Goal: Check status: Check status

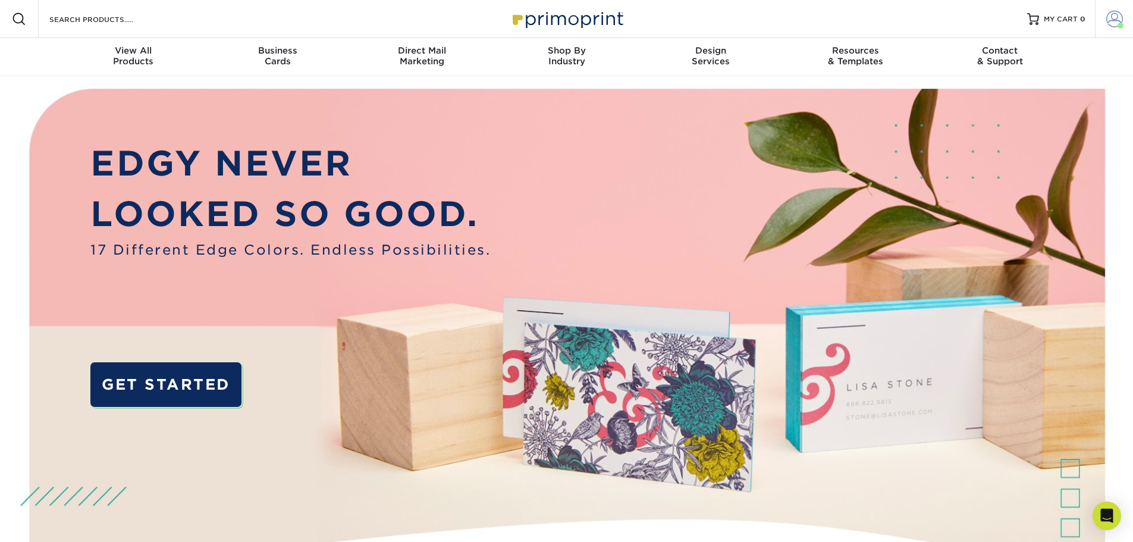
click at [1112, 17] on span at bounding box center [1114, 19] width 17 height 17
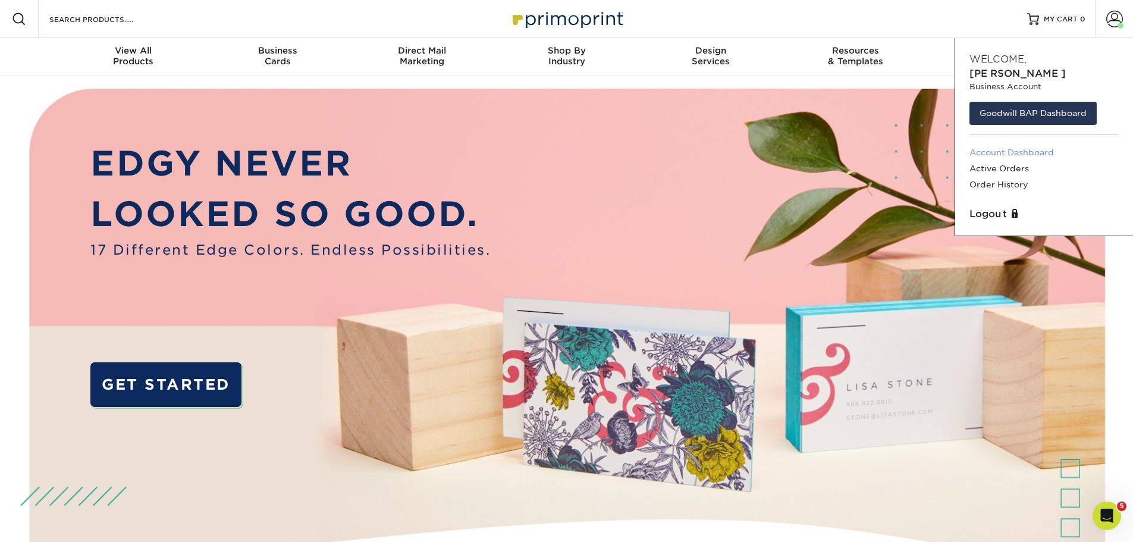
click at [1031, 145] on link "Account Dashboard" at bounding box center [1044, 153] width 149 height 16
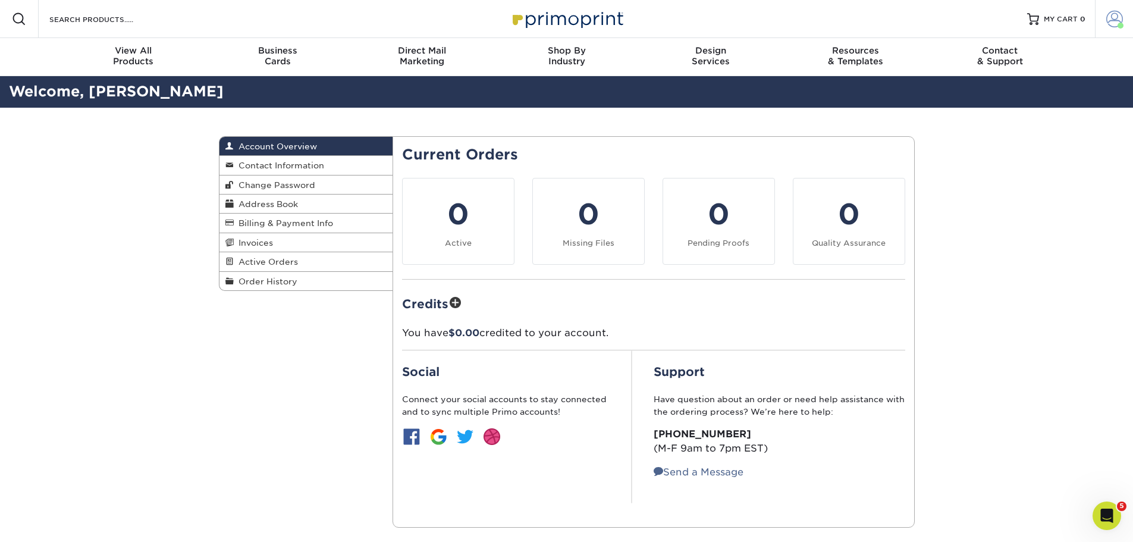
click at [1124, 29] on link "Account" at bounding box center [1114, 19] width 38 height 38
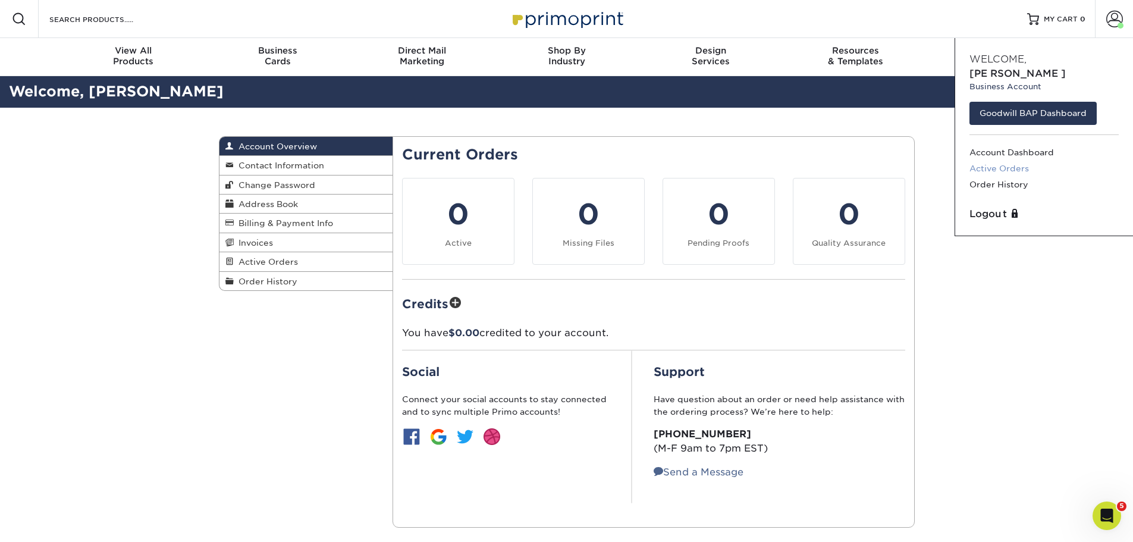
click at [1002, 161] on link "Active Orders" at bounding box center [1044, 169] width 149 height 16
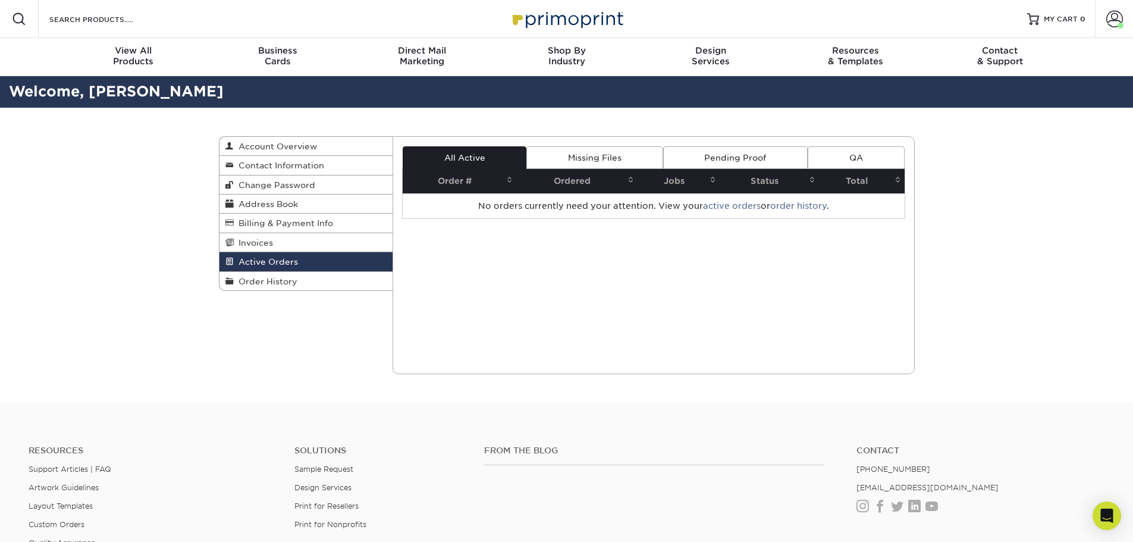
click at [620, 158] on link "Missing Files" at bounding box center [594, 157] width 136 height 23
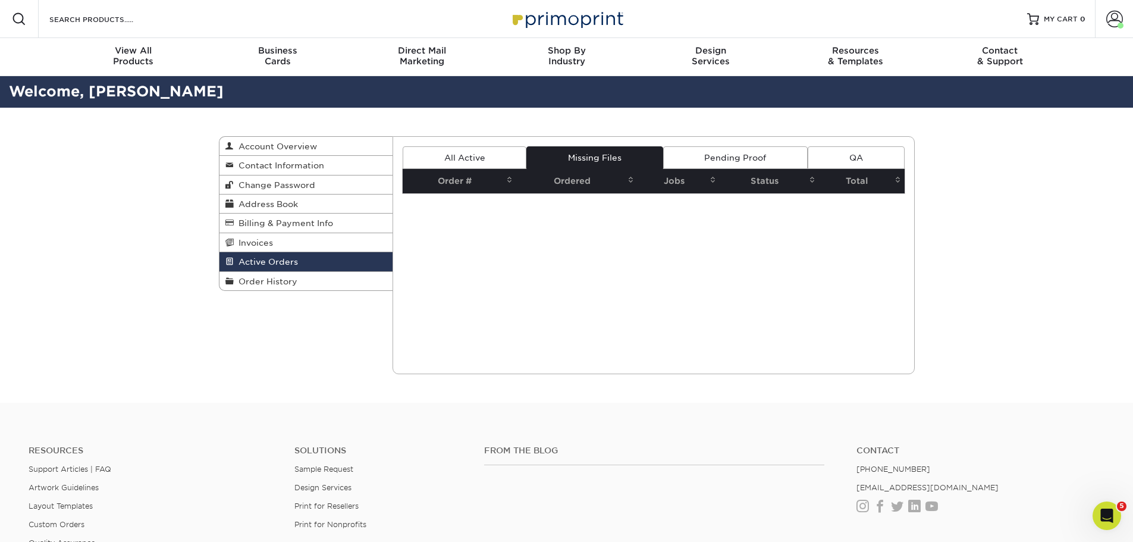
click at [738, 159] on link "Pending Proof" at bounding box center [735, 157] width 145 height 23
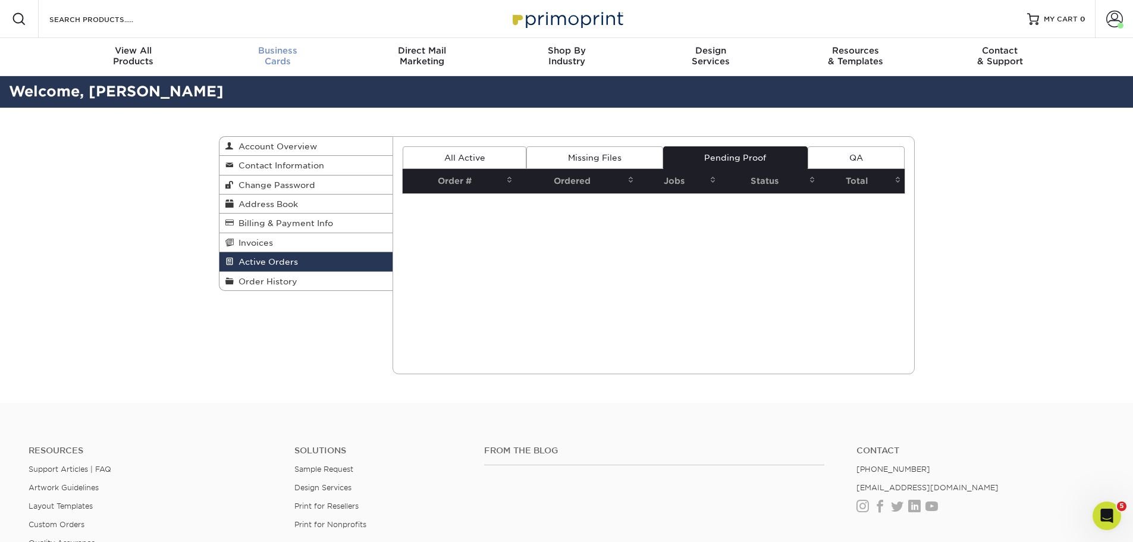
click at [240, 60] on div "Business Cards" at bounding box center [277, 55] width 145 height 21
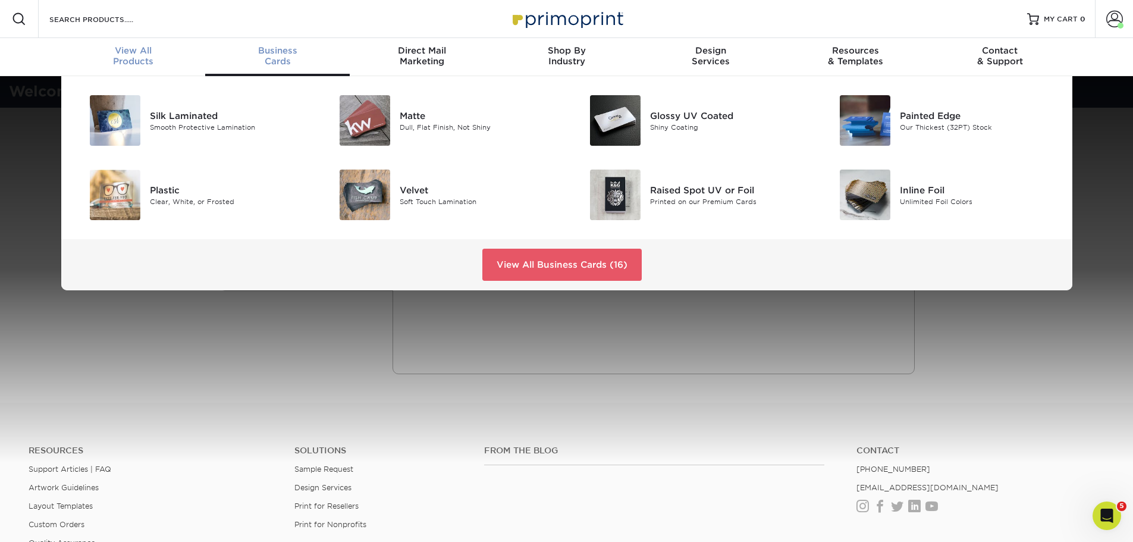
click at [155, 51] on span "View All" at bounding box center [133, 50] width 145 height 11
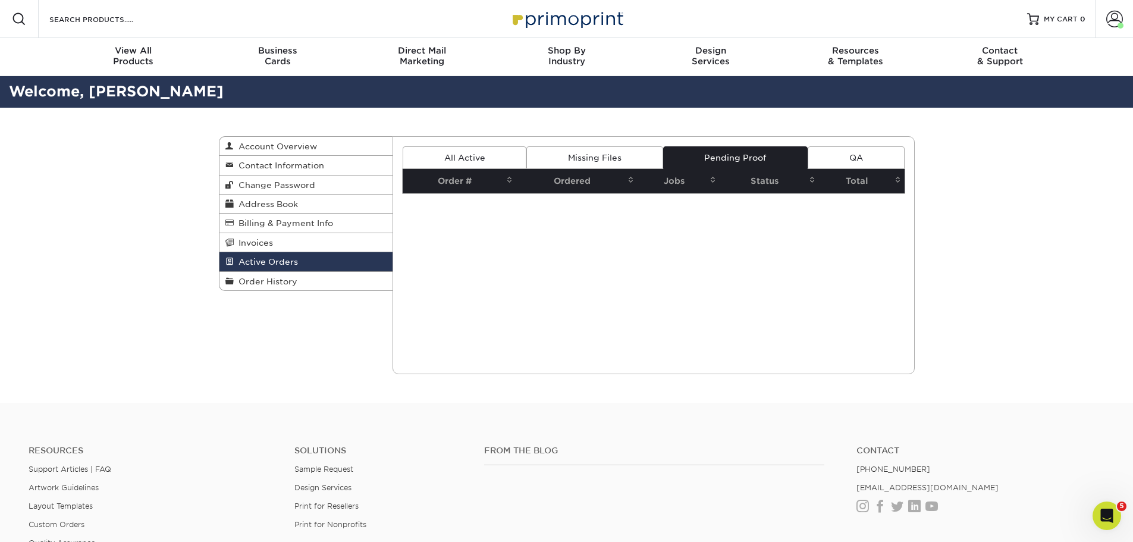
click at [989, 439] on div "Resources Support Articles | FAQ Artwork Guidelines Layout Templates Custom Ord…" at bounding box center [566, 515] width 1133 height 197
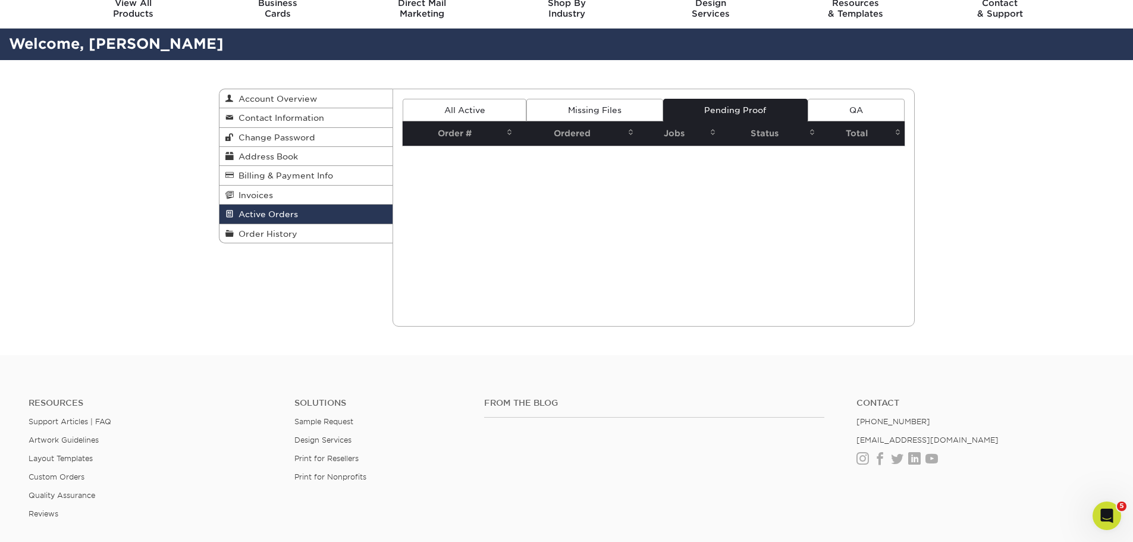
scroll to position [30, 0]
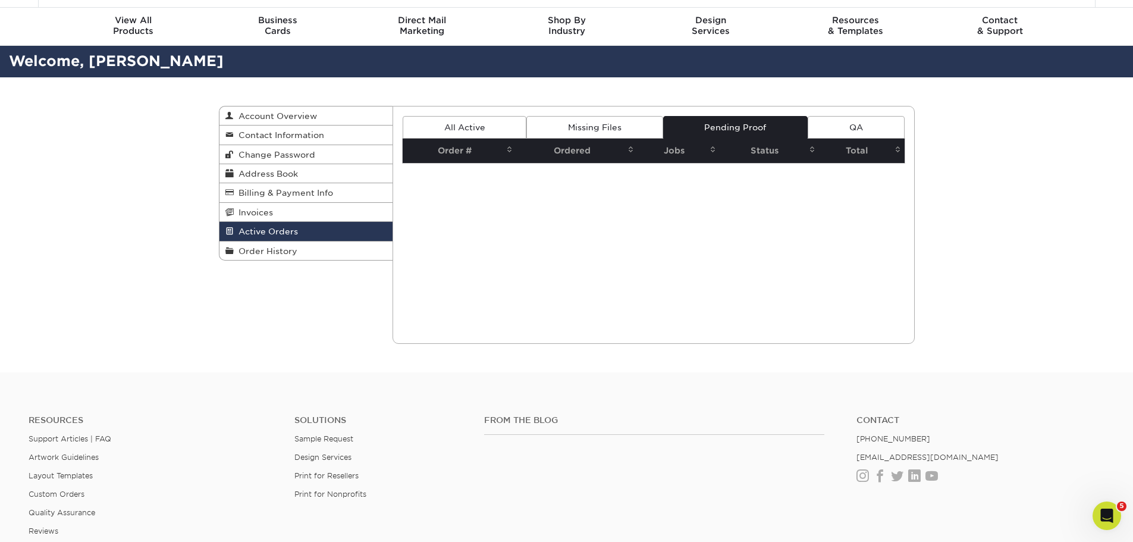
click at [612, 129] on link "Missing Files" at bounding box center [594, 127] width 136 height 23
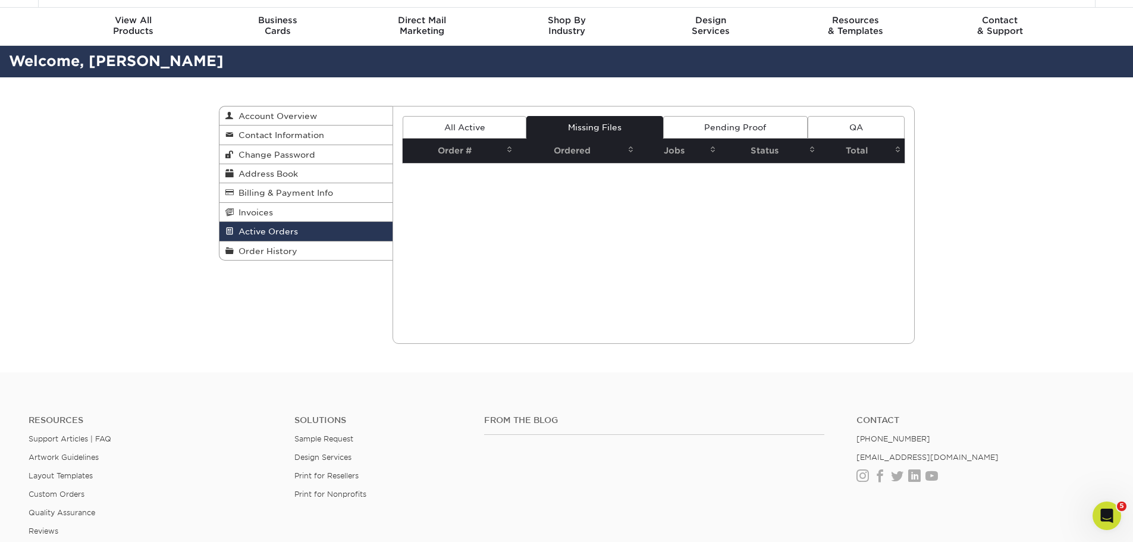
click at [486, 121] on link "All Active" at bounding box center [465, 127] width 124 height 23
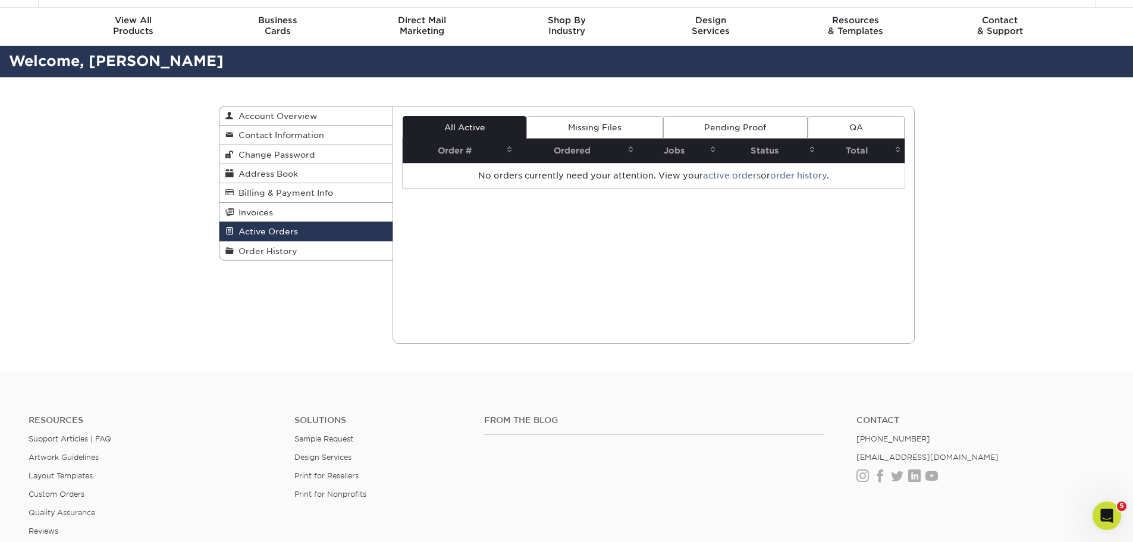
click at [746, 138] on link "Pending Proof" at bounding box center [735, 127] width 145 height 23
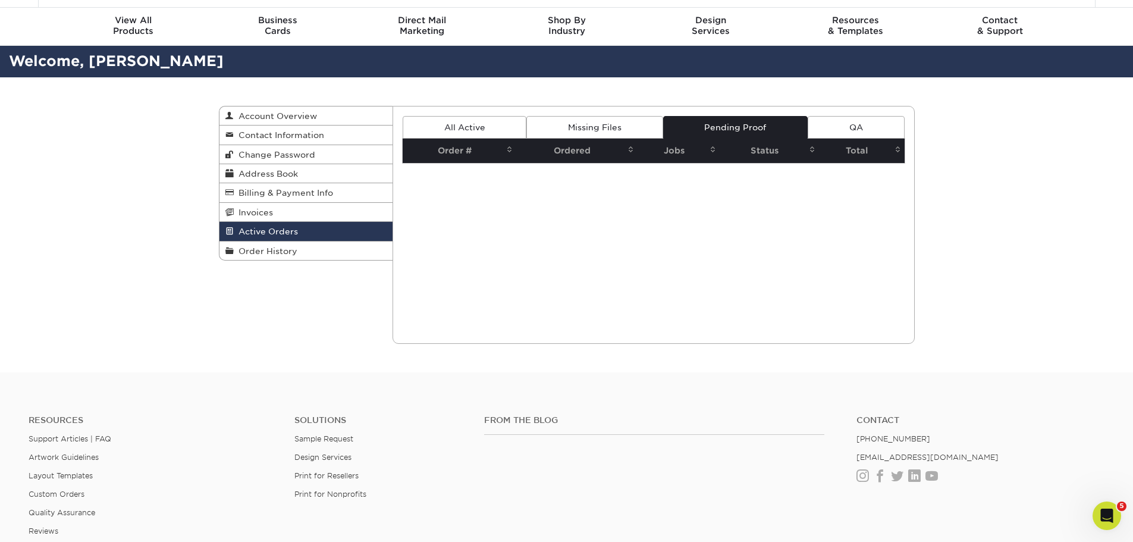
click at [871, 125] on link "QA" at bounding box center [856, 127] width 96 height 23
click at [603, 118] on link "Missing Files" at bounding box center [594, 127] width 136 height 23
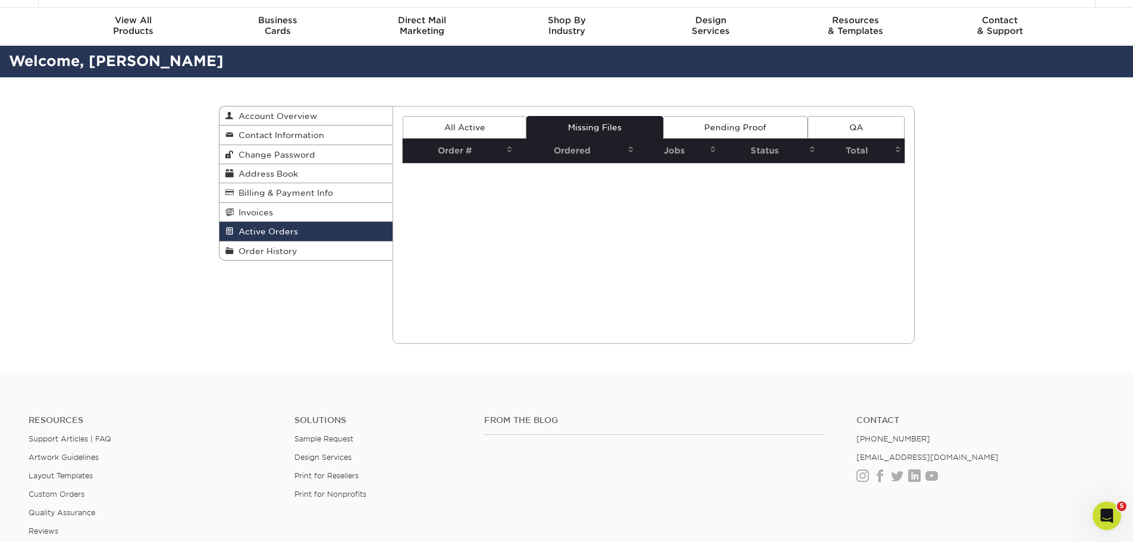
click at [731, 120] on link "Pending Proof" at bounding box center [735, 127] width 145 height 23
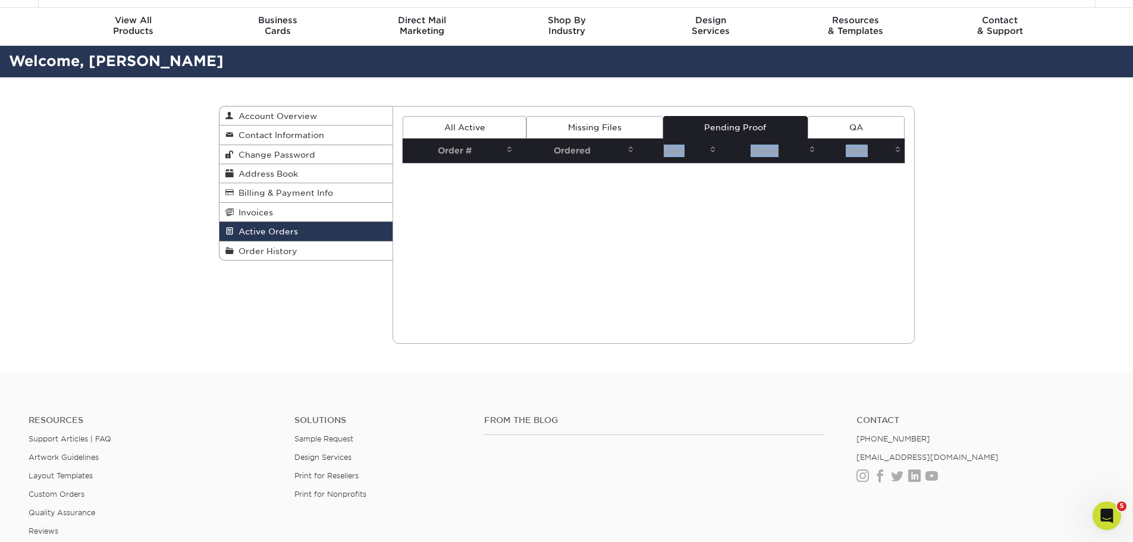
drag, startPoint x: 665, startPoint y: 149, endPoint x: 637, endPoint y: 258, distance: 112.4
click at [645, 256] on div "Current Orders 0 Active 0 Missing Files" at bounding box center [654, 225] width 522 height 238
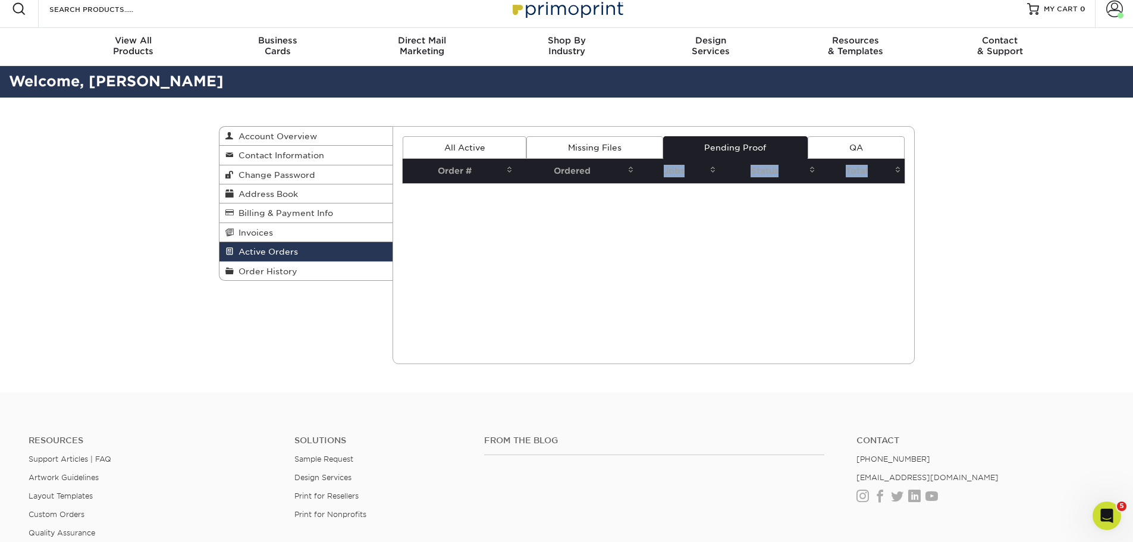
scroll to position [0, 0]
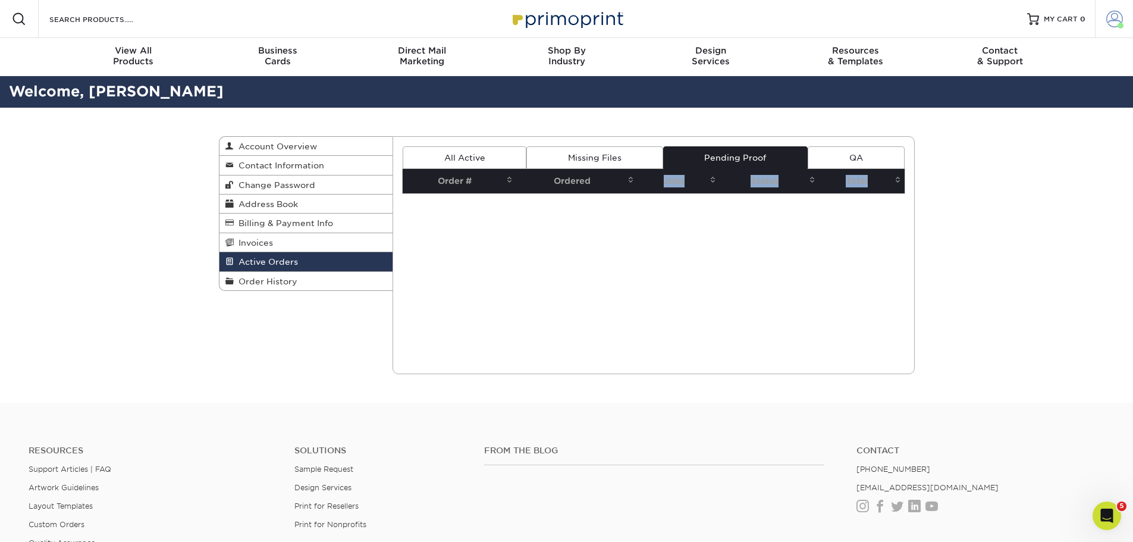
click at [1114, 31] on link "Account" at bounding box center [1114, 19] width 38 height 38
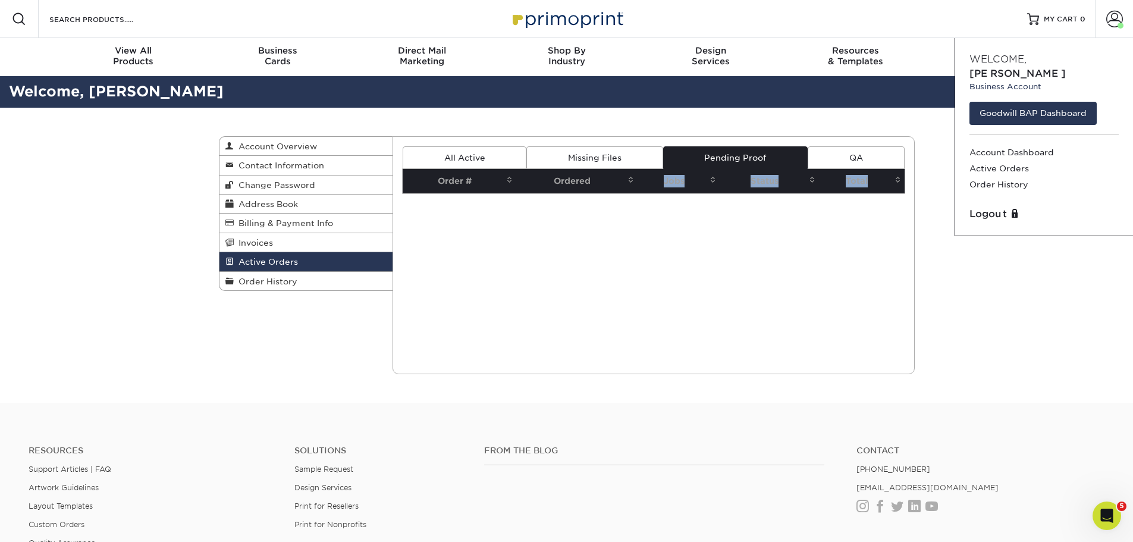
click at [976, 371] on div "Active Orders Account Overview Contact Information Change Password Address Book…" at bounding box center [566, 255] width 1133 height 295
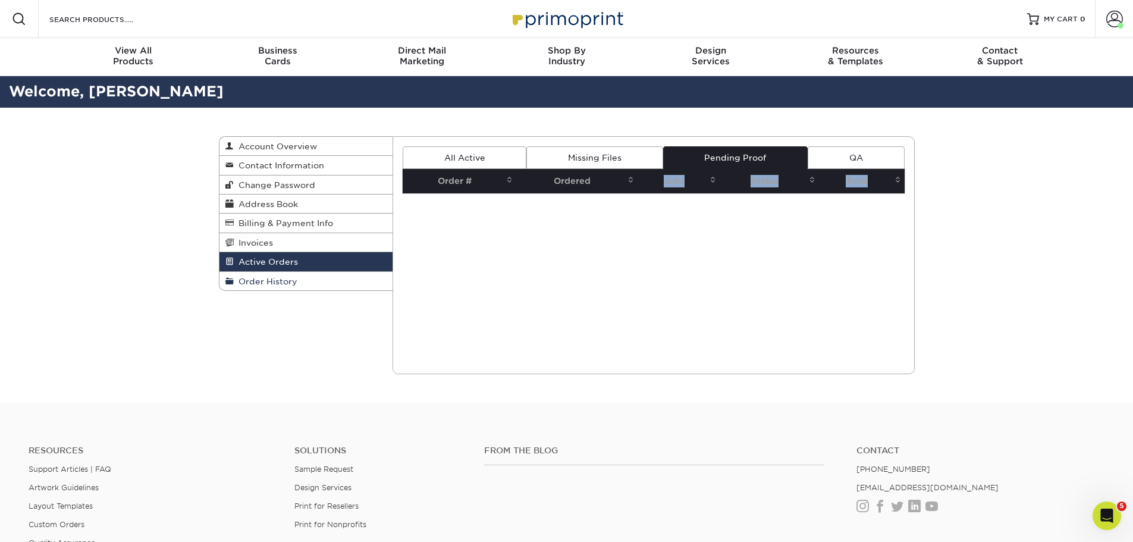
click at [280, 274] on link "Order History" at bounding box center [306, 281] width 174 height 18
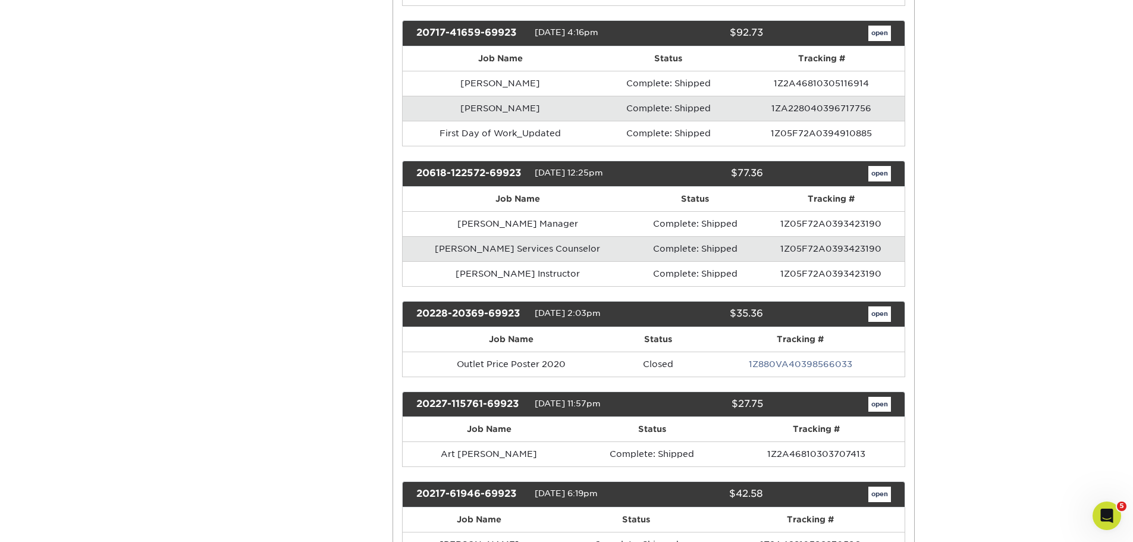
scroll to position [4758, 0]
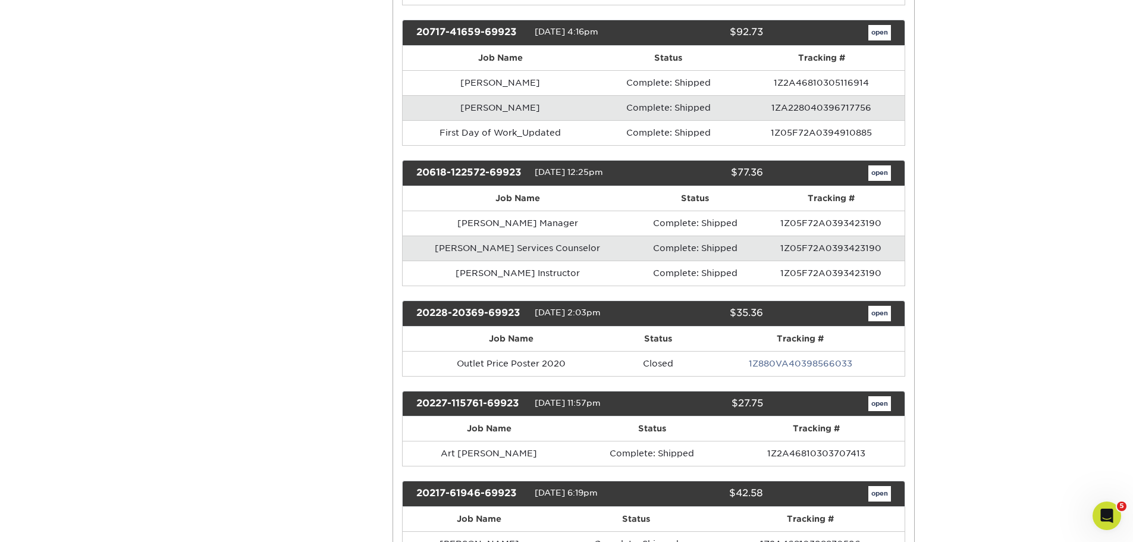
drag, startPoint x: 656, startPoint y: 347, endPoint x: 644, endPoint y: 347, distance: 12.5
drag, startPoint x: 644, startPoint y: 347, endPoint x: 703, endPoint y: 487, distance: 151.9
click at [703, 487] on div "$42.58" at bounding box center [708, 493] width 127 height 15
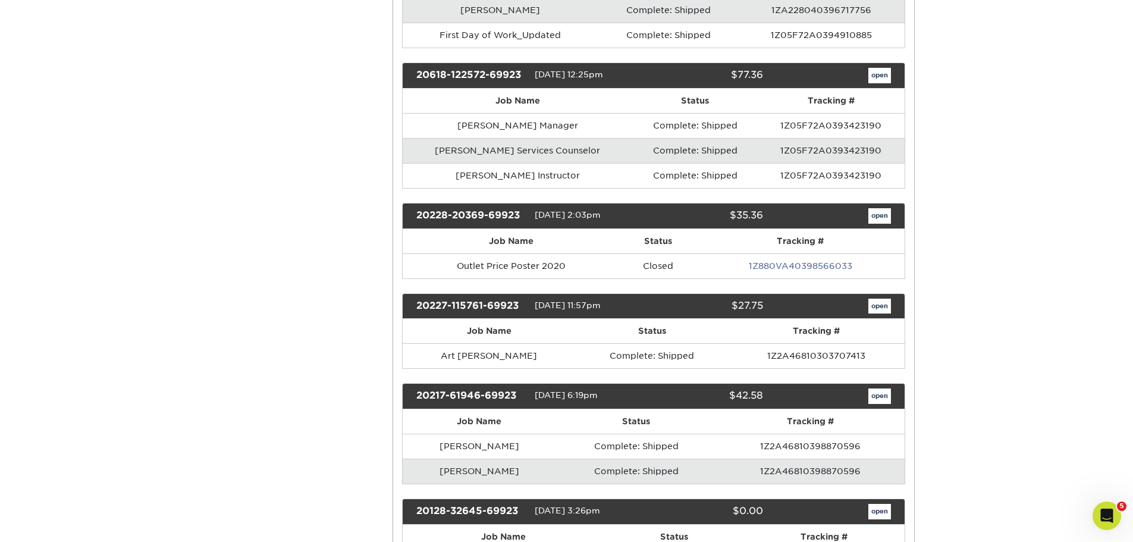
scroll to position [4996, 0]
